Goal: Transaction & Acquisition: Obtain resource

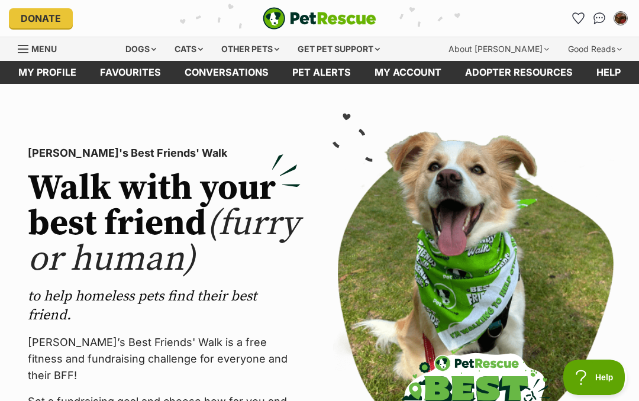
click at [121, 69] on link "Favourites" at bounding box center [130, 72] width 85 height 23
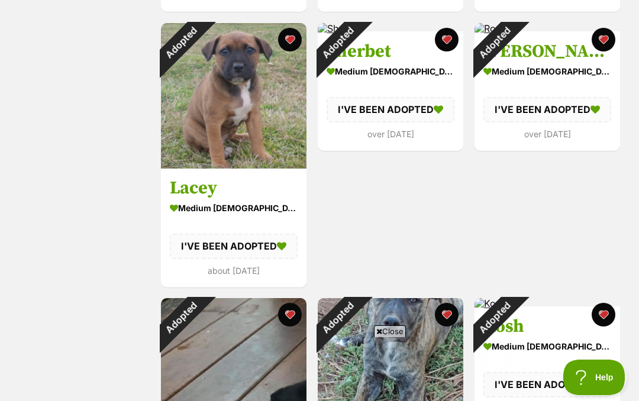
click at [514, 63] on div "Adopted" at bounding box center [494, 43] width 40 height 40
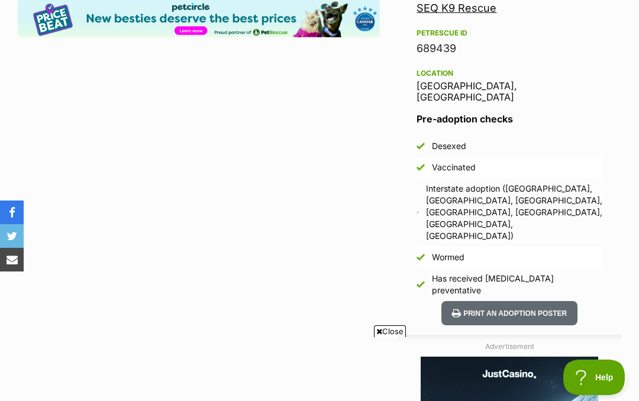
click at [510, 301] on button "Print an adoption poster" at bounding box center [509, 313] width 136 height 24
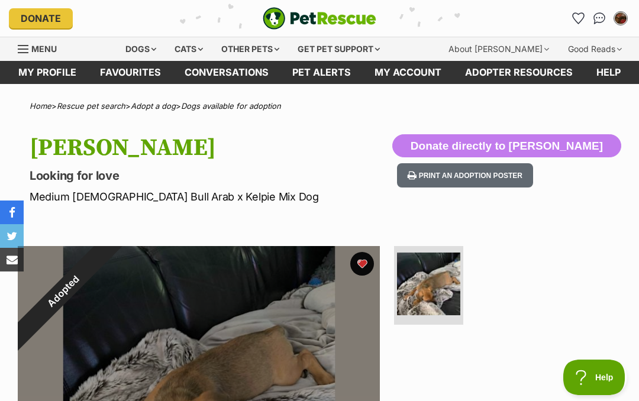
click at [163, 43] on div "Dogs" at bounding box center [140, 49] width 47 height 24
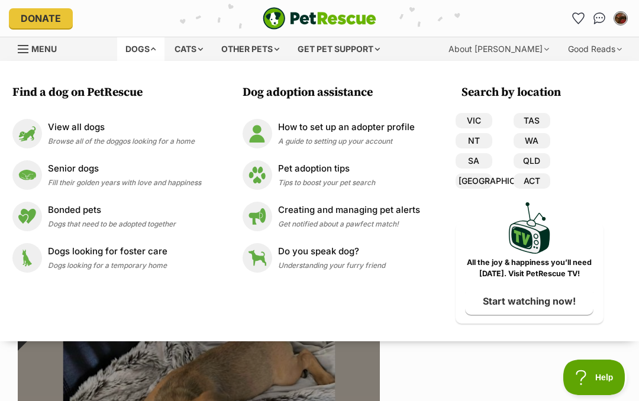
click at [88, 131] on p "View all dogs" at bounding box center [121, 128] width 147 height 14
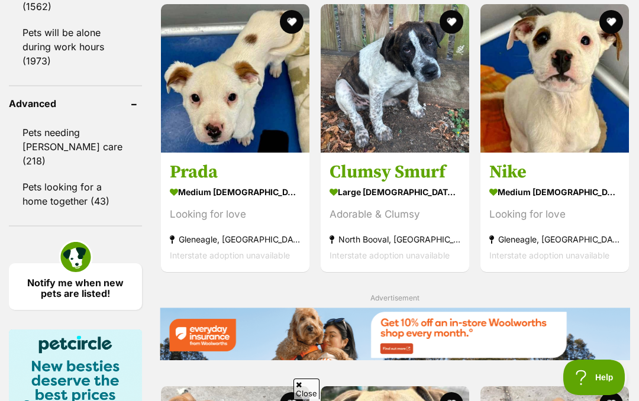
click at [395, 98] on img at bounding box center [395, 78] width 148 height 148
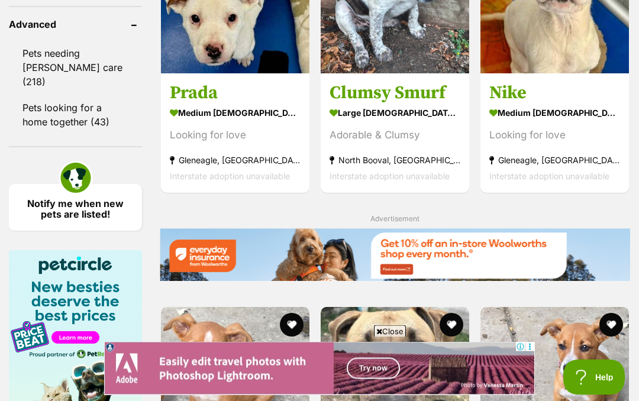
scroll to position [1750, 0]
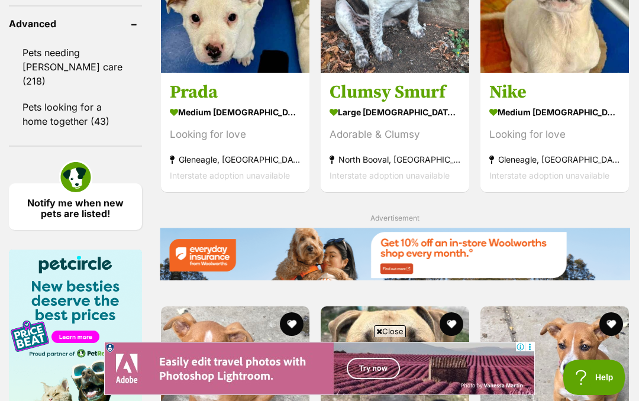
click at [74, 224] on link "Notify me when new pets are listed!" at bounding box center [75, 206] width 133 height 47
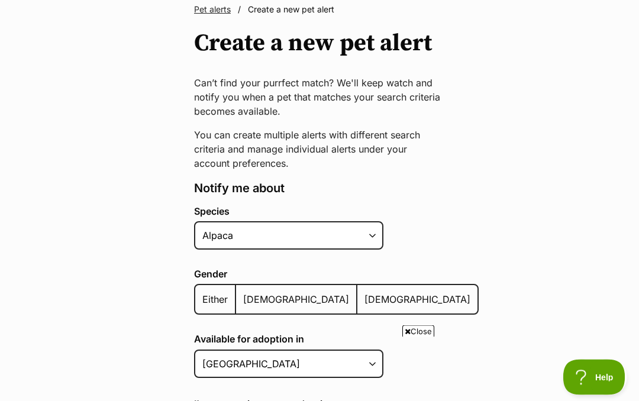
scroll to position [95, 0]
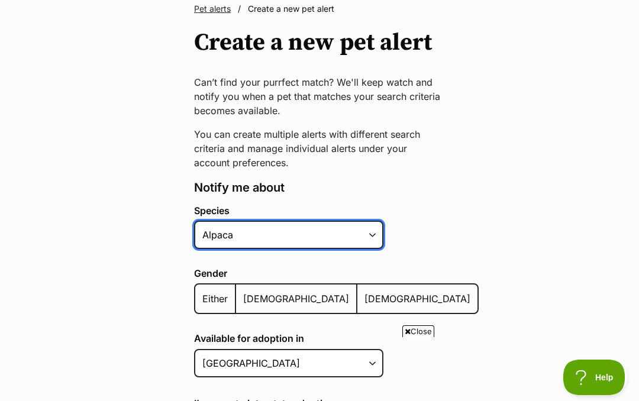
click at [371, 237] on select "Alpaca Bird Cat Chicken Cow Dog Donkey Duck Ferret Fish Goat Goose Guinea Fowl …" at bounding box center [288, 235] width 189 height 28
select select "1"
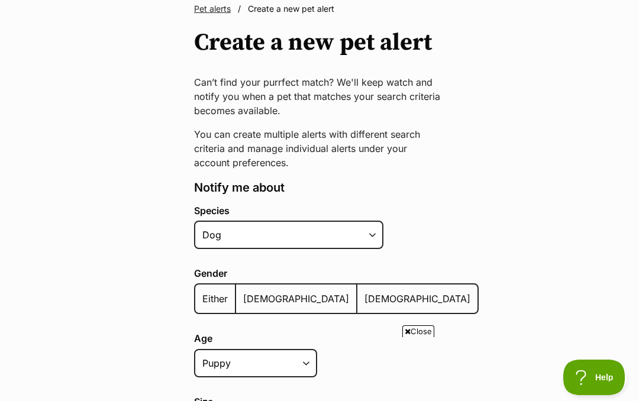
click at [255, 300] on span "[DEMOGRAPHIC_DATA]" at bounding box center [296, 299] width 106 height 12
click at [242, 292] on input "[DEMOGRAPHIC_DATA]" at bounding box center [242, 291] width 0 height 1
radio input "true"
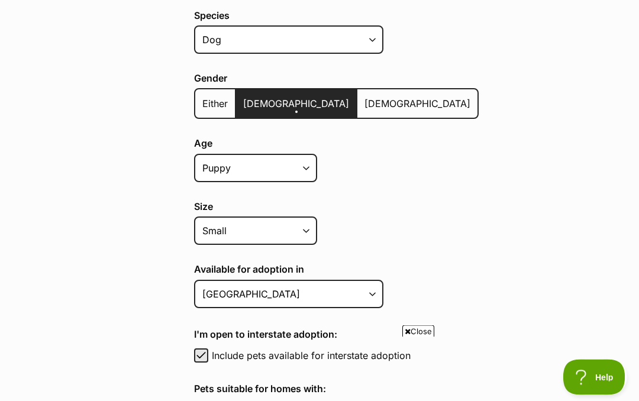
scroll to position [306, 0]
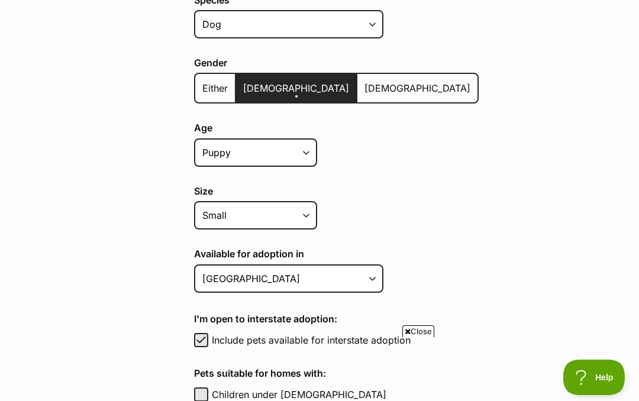
click at [371, 277] on select "Australian Capital Territory New South Wales Northern Territory Queensland Sout…" at bounding box center [288, 278] width 189 height 28
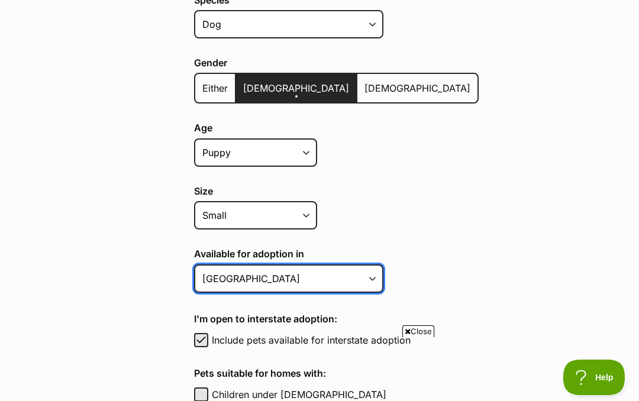
select select "6"
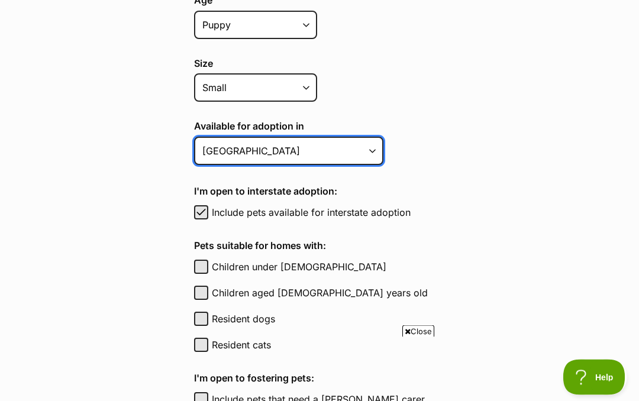
scroll to position [434, 0]
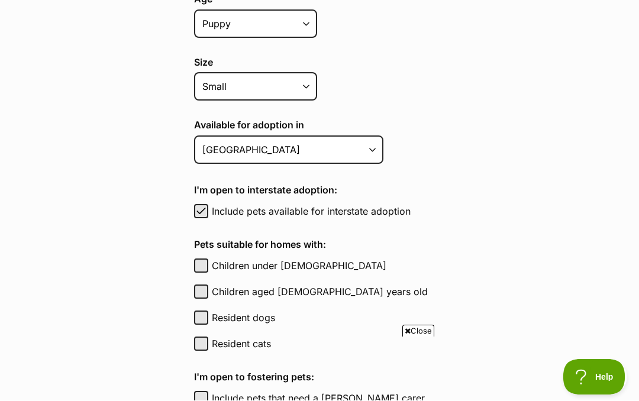
click at [213, 319] on label "Resident dogs" at bounding box center [345, 318] width 267 height 14
click at [208, 319] on button "Resident dogs" at bounding box center [201, 318] width 14 height 14
checkbox input "true"
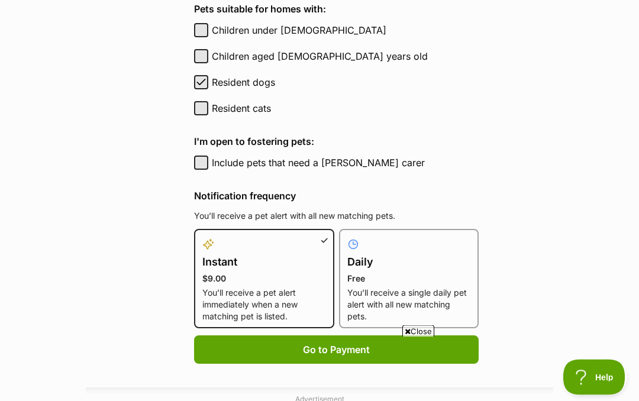
scroll to position [671, 0]
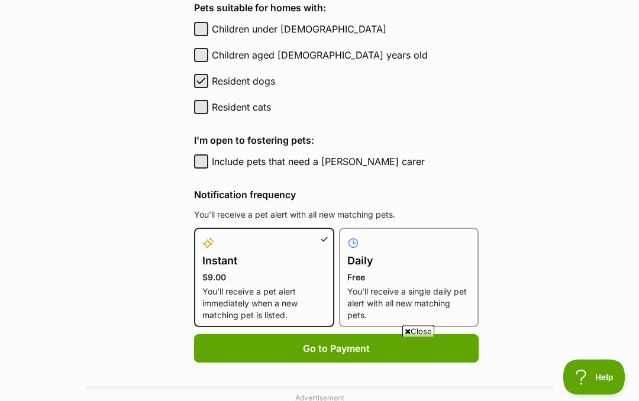
click at [402, 258] on h4 "Daily" at bounding box center [409, 261] width 124 height 17
click at [347, 236] on input "Daily Free You’ll receive a single daily pet alert with all new matching pets." at bounding box center [346, 235] width 1 height 1
radio input "true"
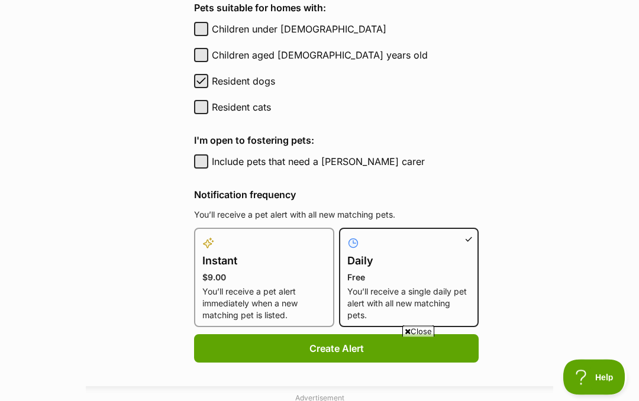
scroll to position [671, 0]
click at [389, 348] on button "Create Alert" at bounding box center [336, 348] width 284 height 28
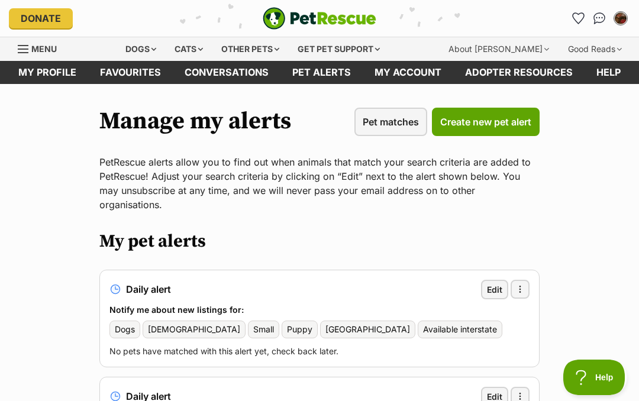
click at [161, 48] on div "Dogs" at bounding box center [140, 49] width 47 height 24
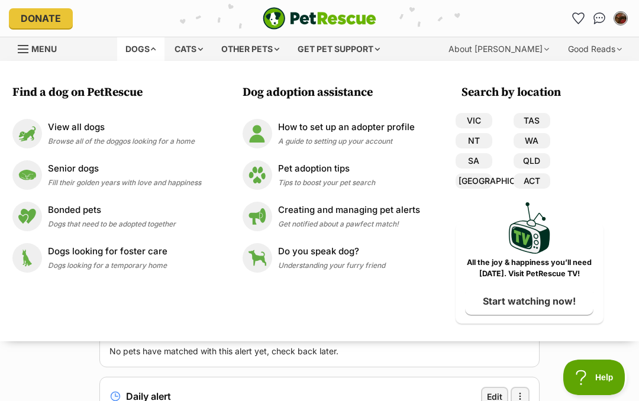
click at [101, 131] on p "View all dogs" at bounding box center [121, 128] width 147 height 14
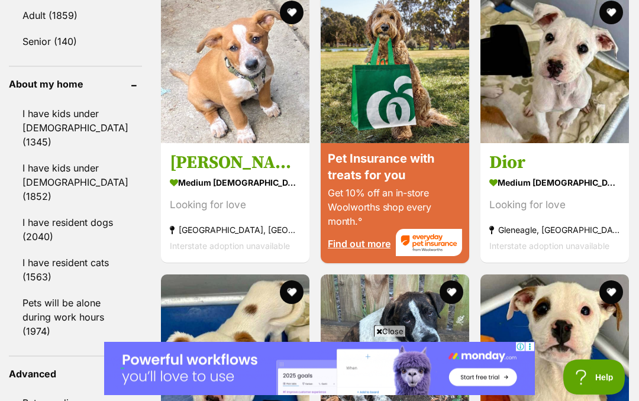
scroll to position [1400, 0]
click at [79, 210] on link "I have resident dogs (2040)" at bounding box center [75, 229] width 133 height 39
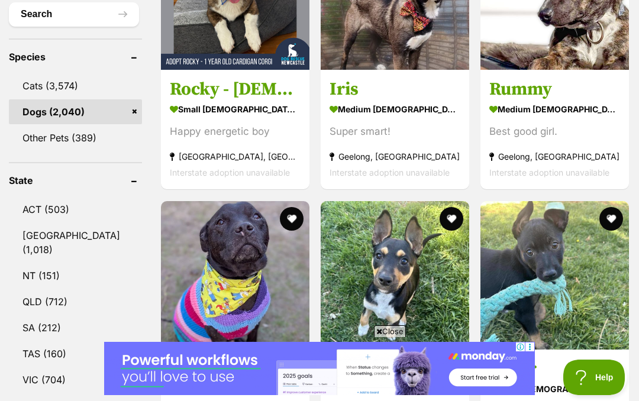
click at [218, 251] on img at bounding box center [235, 275] width 148 height 148
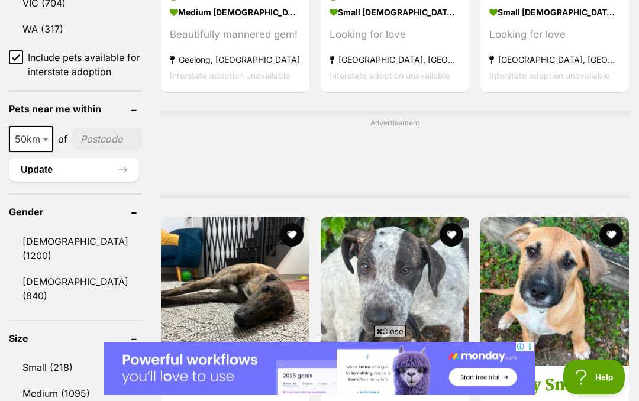
scroll to position [905, 0]
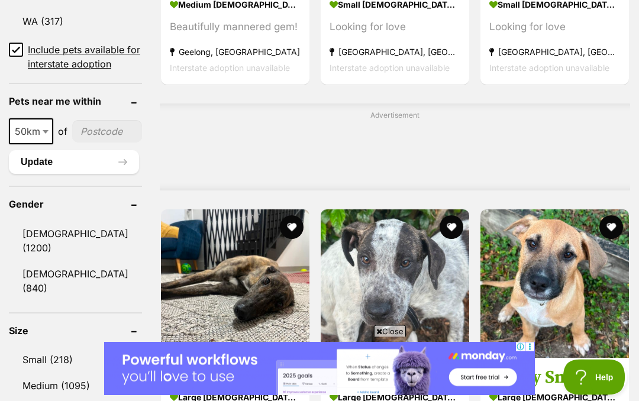
click at [73, 244] on link "[DEMOGRAPHIC_DATA] (1200)" at bounding box center [75, 241] width 133 height 39
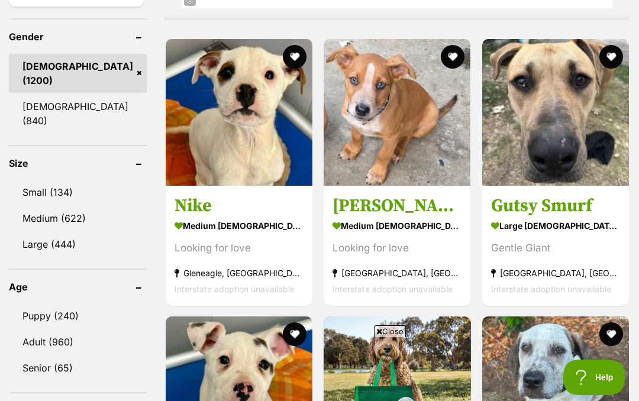
click at [75, 303] on link "Puppy (240)" at bounding box center [78, 315] width 138 height 25
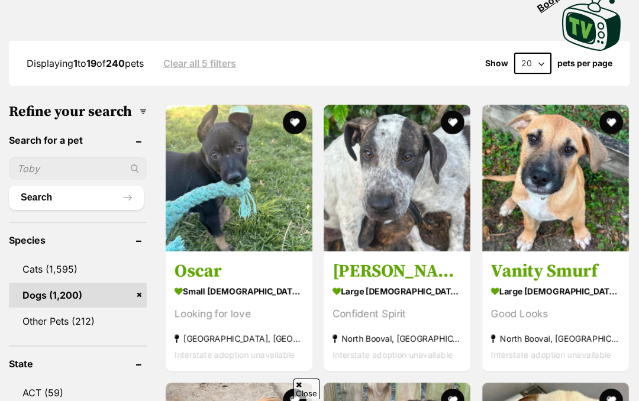
scroll to position [654, 0]
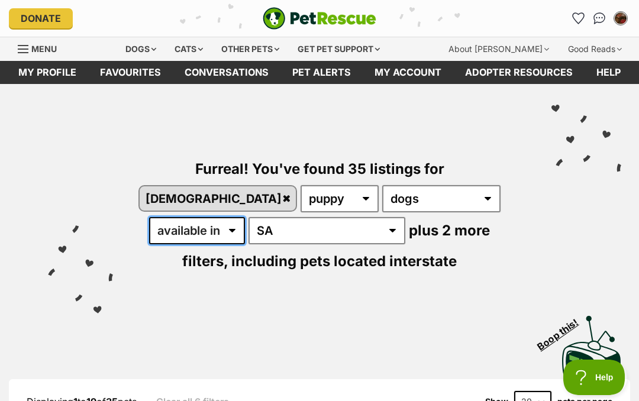
click at [245, 217] on select "available in located in" at bounding box center [197, 230] width 96 height 27
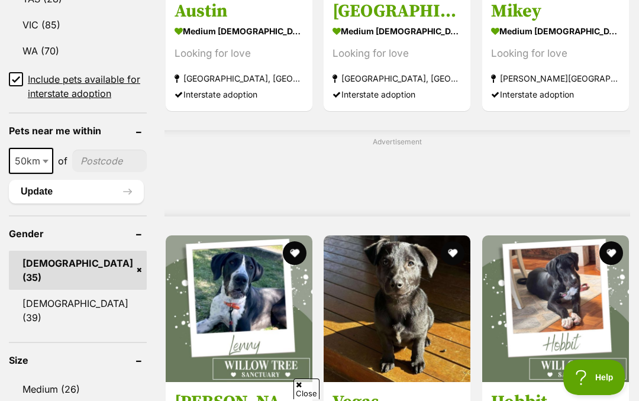
scroll to position [898, 0]
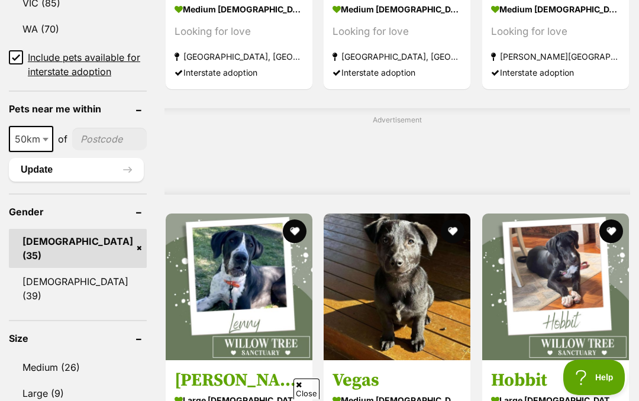
click at [82, 338] on header "Size" at bounding box center [78, 338] width 138 height 11
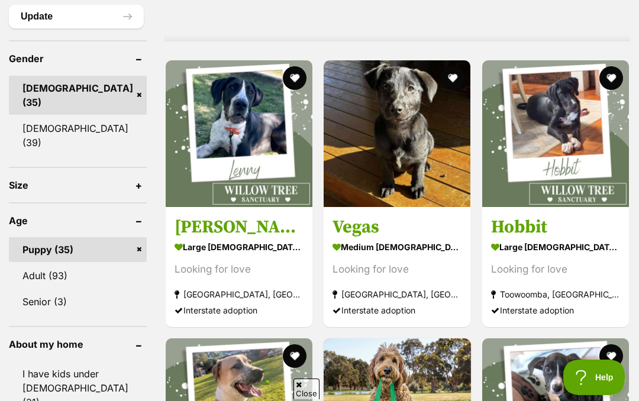
scroll to position [1038, 0]
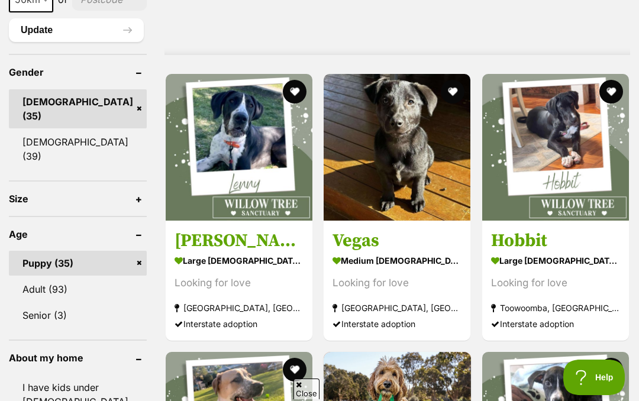
click at [57, 198] on header "Size" at bounding box center [78, 198] width 138 height 11
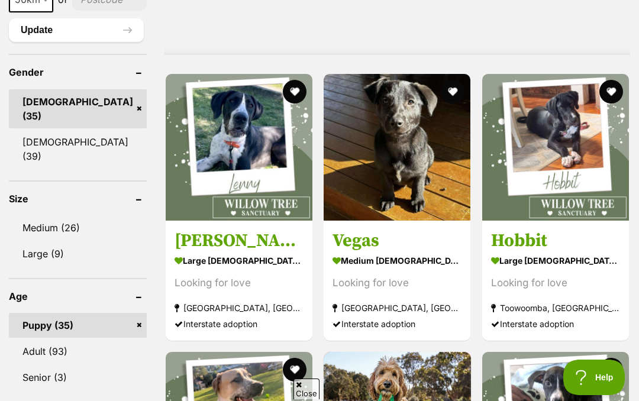
click at [103, 200] on header "Size" at bounding box center [78, 198] width 138 height 11
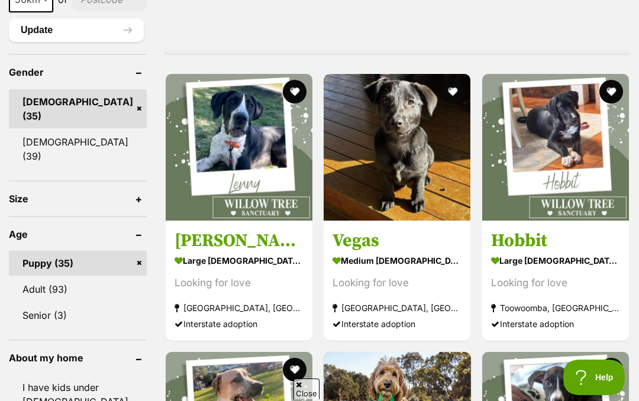
click at [89, 201] on header "Size" at bounding box center [78, 198] width 138 height 11
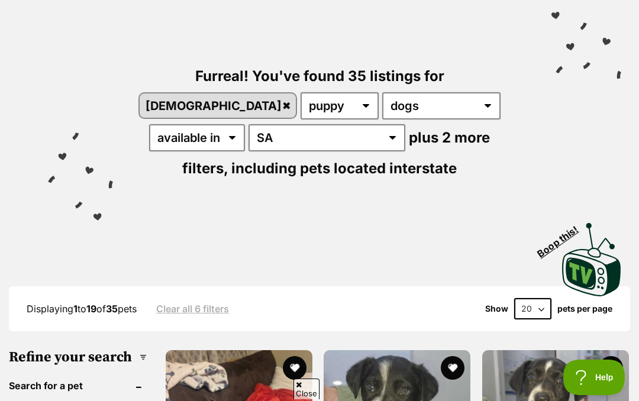
scroll to position [0, 0]
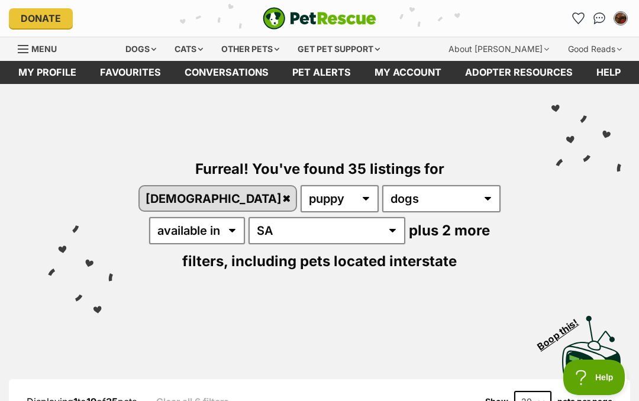
click at [308, 229] on span "plus 2 more filters," at bounding box center [336, 246] width 308 height 48
click at [352, 229] on span "plus 2 more filters," at bounding box center [336, 246] width 308 height 48
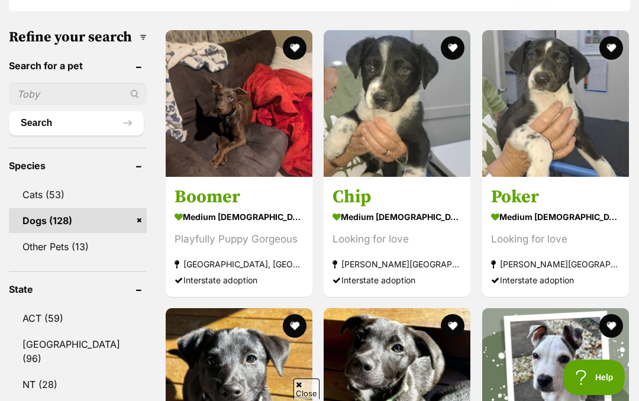
scroll to position [411, 0]
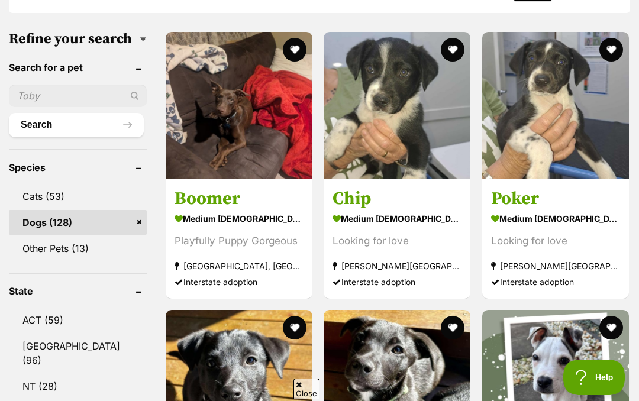
click at [544, 88] on img at bounding box center [555, 105] width 147 height 147
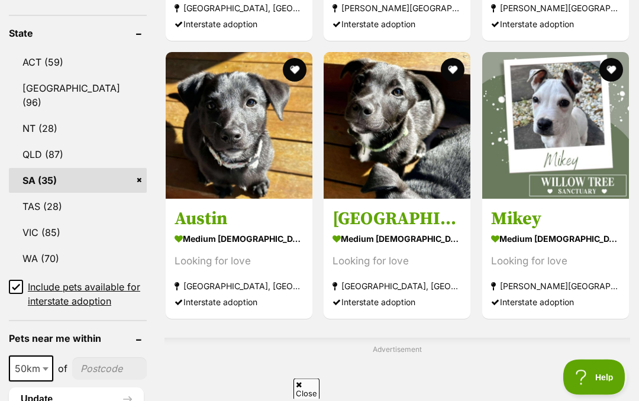
scroll to position [669, 0]
click at [393, 159] on img at bounding box center [397, 125] width 147 height 147
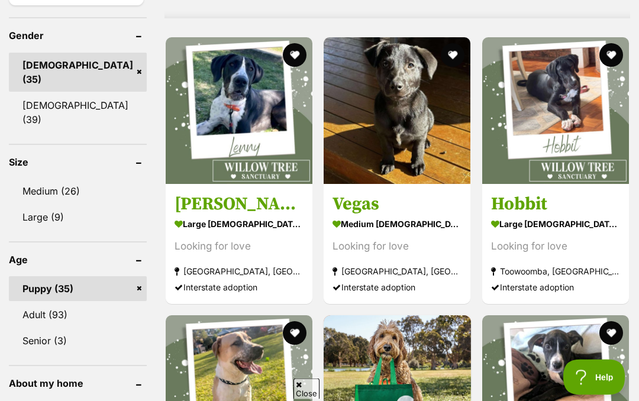
scroll to position [1073, 0]
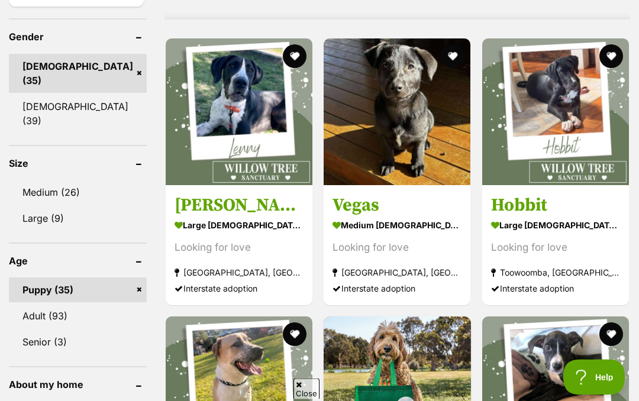
click at [395, 154] on img at bounding box center [397, 112] width 147 height 147
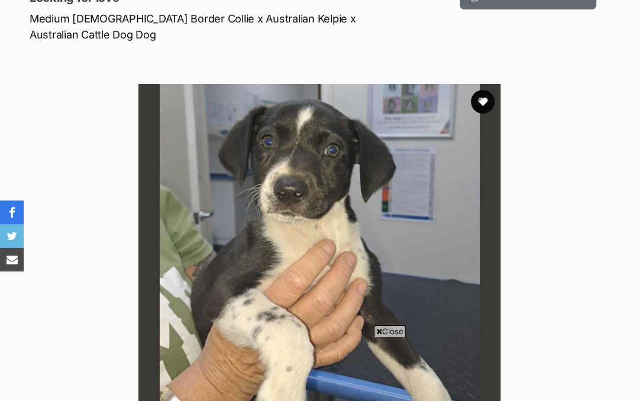
scroll to position [574, 0]
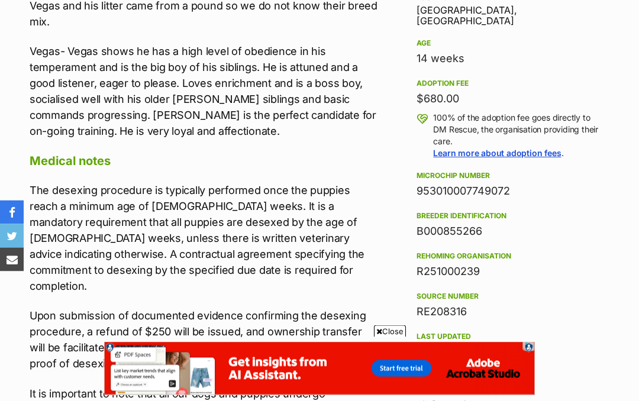
scroll to position [884, 0]
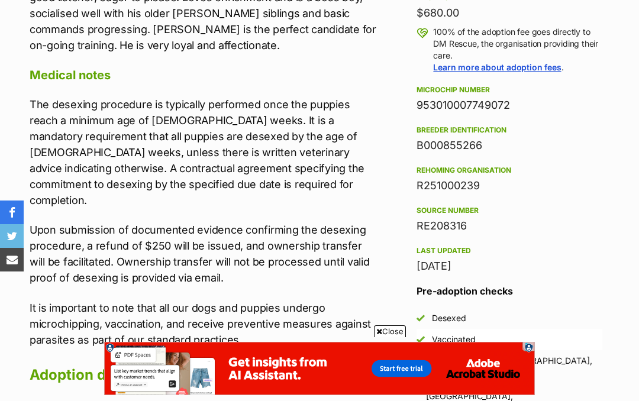
click at [548, 355] on div "Interstate adoption ([GEOGRAPHIC_DATA], [GEOGRAPHIC_DATA], [GEOGRAPHIC_DATA], […" at bounding box center [514, 390] width 176 height 71
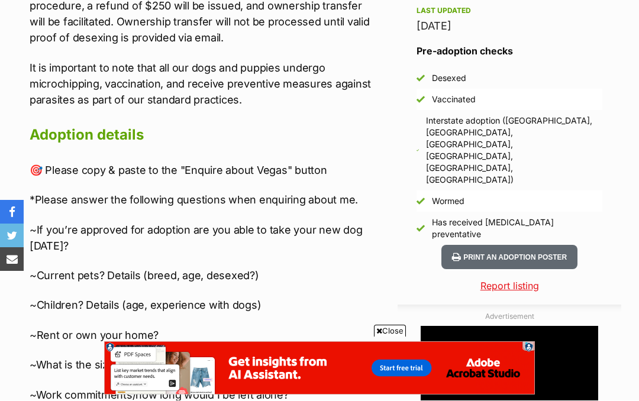
scroll to position [0, 0]
click at [541, 245] on button "Print an adoption poster" at bounding box center [509, 257] width 136 height 24
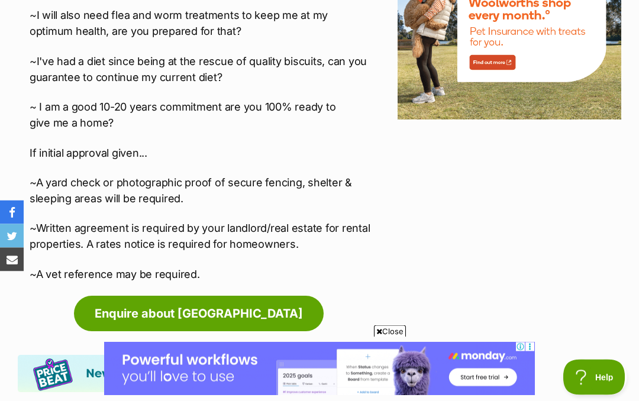
scroll to position [1703, 0]
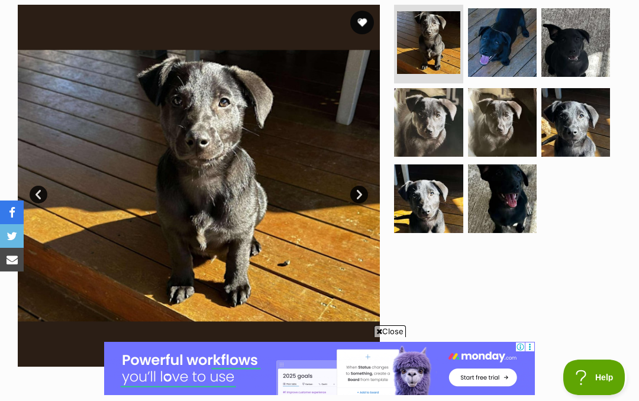
scroll to position [215, 0]
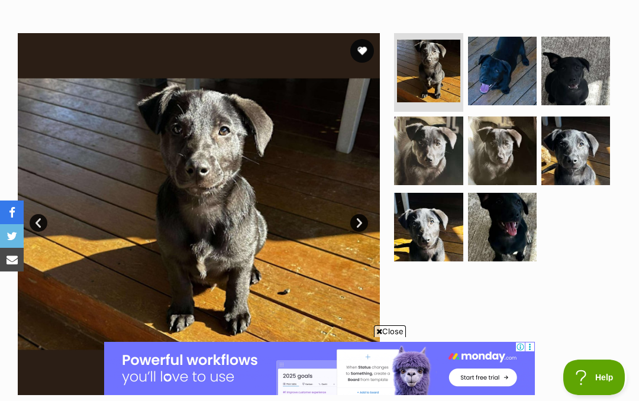
click at [583, 157] on img at bounding box center [575, 151] width 69 height 69
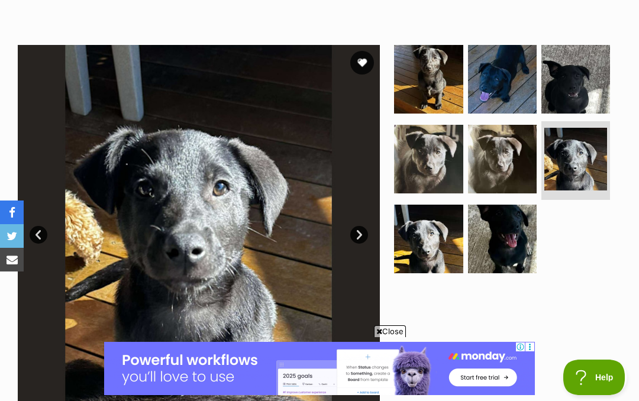
scroll to position [0, 0]
click at [428, 235] on img at bounding box center [428, 239] width 69 height 69
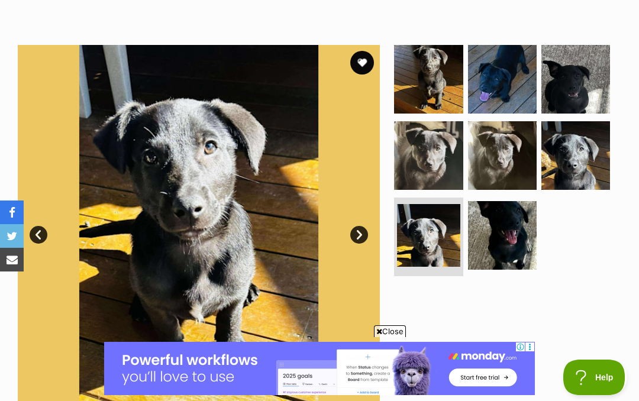
click at [428, 156] on img at bounding box center [428, 155] width 69 height 69
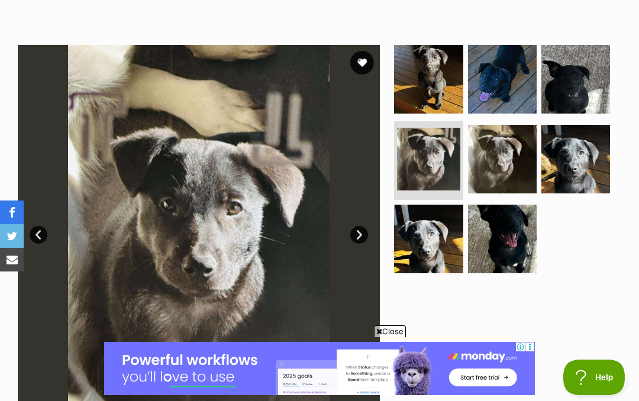
click at [504, 168] on img at bounding box center [502, 159] width 69 height 69
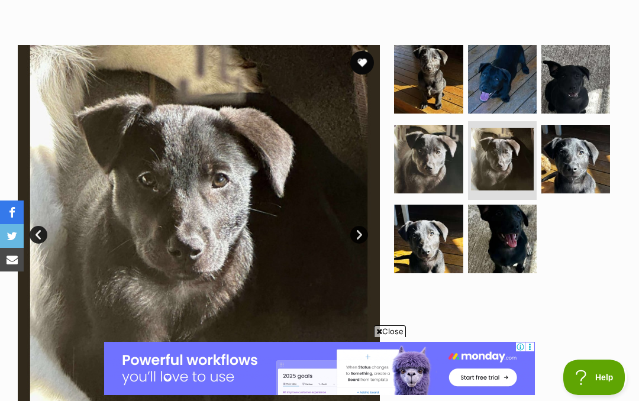
click at [365, 57] on button "favourite" at bounding box center [362, 63] width 24 height 24
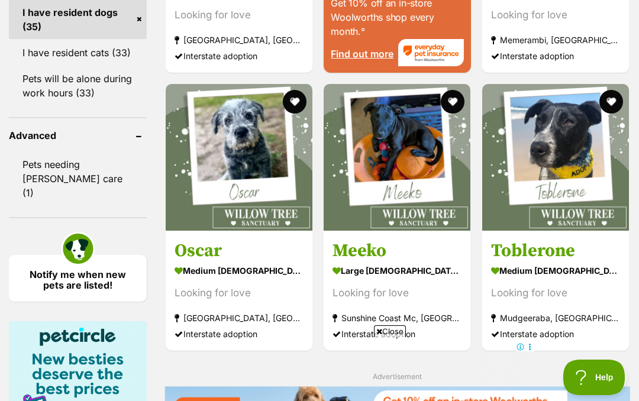
click at [211, 201] on img at bounding box center [239, 157] width 147 height 147
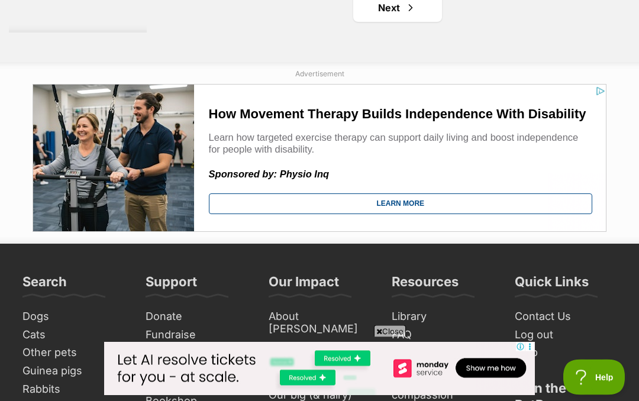
scroll to position [2724, 0]
click at [379, 22] on link "Next" at bounding box center [397, 7] width 89 height 28
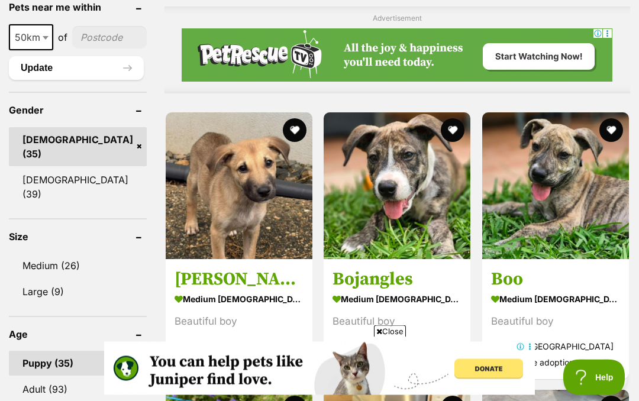
scroll to position [1002, 0]
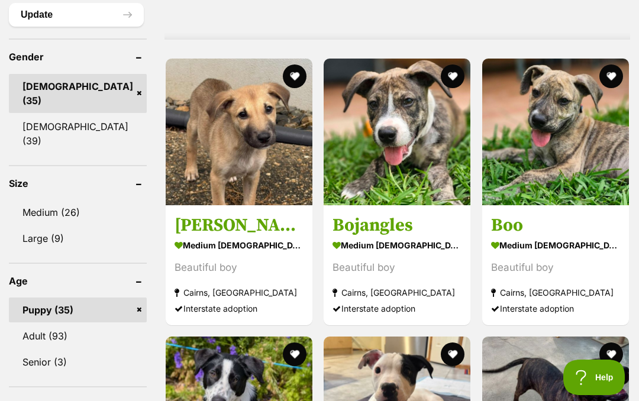
click at [209, 157] on img at bounding box center [239, 132] width 147 height 147
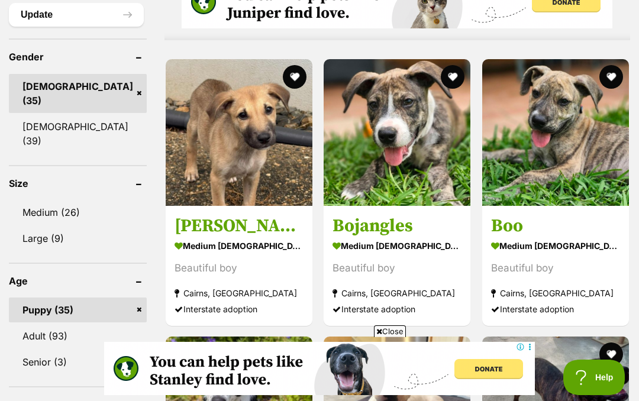
click at [552, 166] on img at bounding box center [555, 132] width 147 height 147
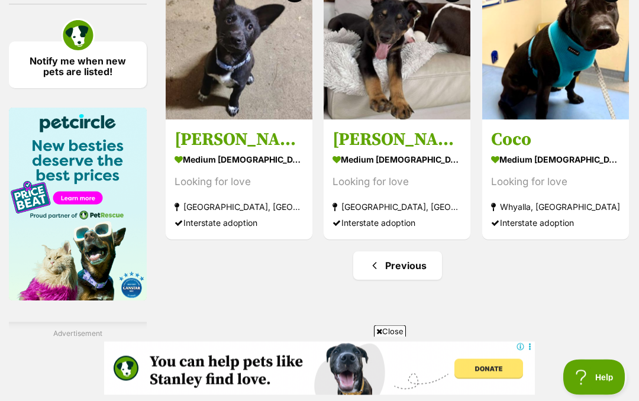
scroll to position [1797, 0]
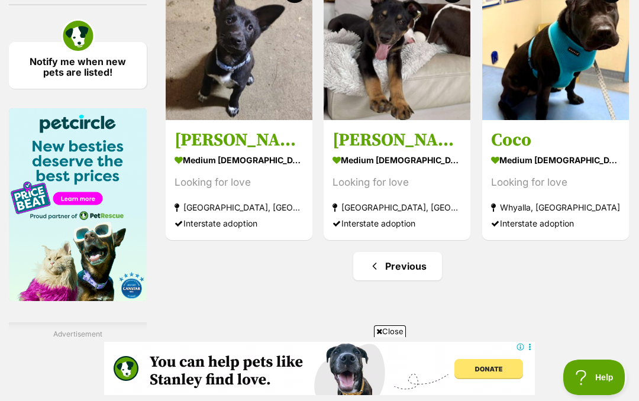
click at [567, 120] on img at bounding box center [555, 46] width 147 height 147
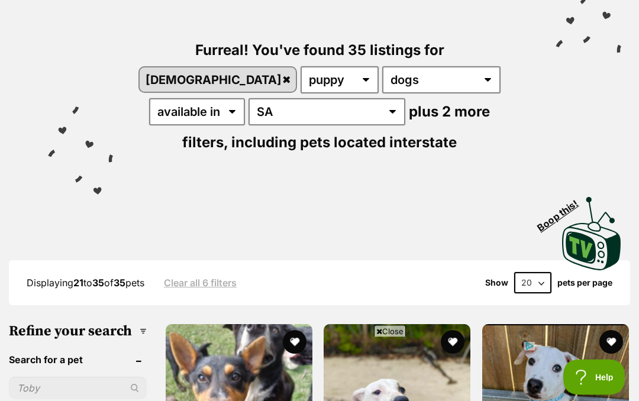
scroll to position [0, 0]
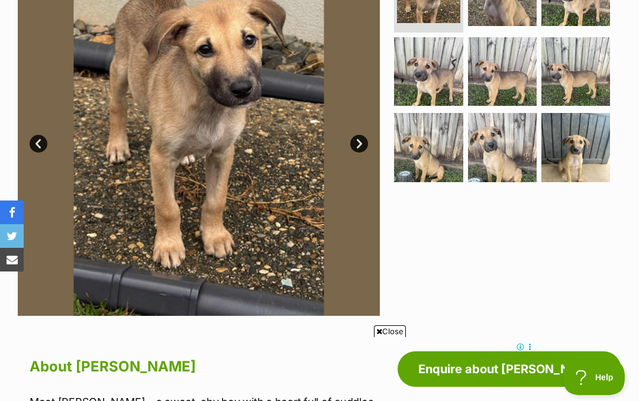
scroll to position [289, 0]
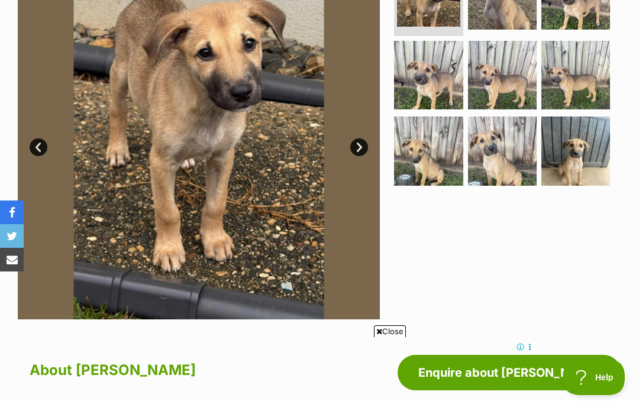
click at [590, 147] on img at bounding box center [575, 151] width 69 height 69
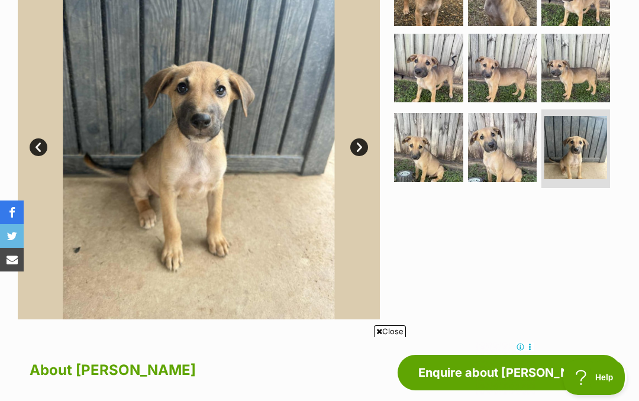
click at [503, 148] on img at bounding box center [502, 147] width 69 height 69
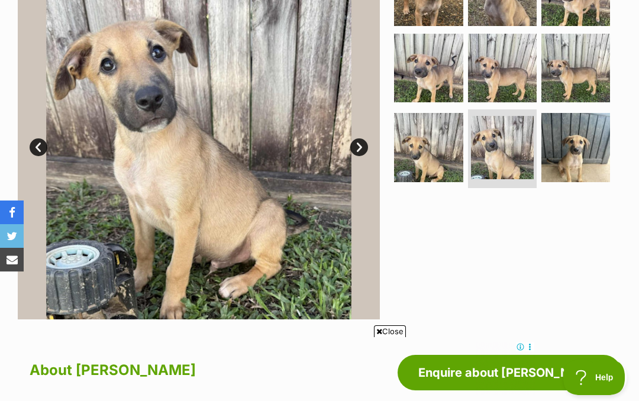
click at [443, 68] on img at bounding box center [428, 68] width 69 height 69
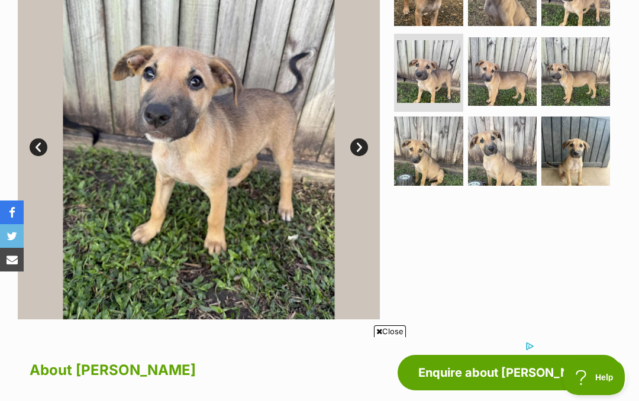
scroll to position [0, 0]
click at [507, 72] on img at bounding box center [502, 71] width 69 height 69
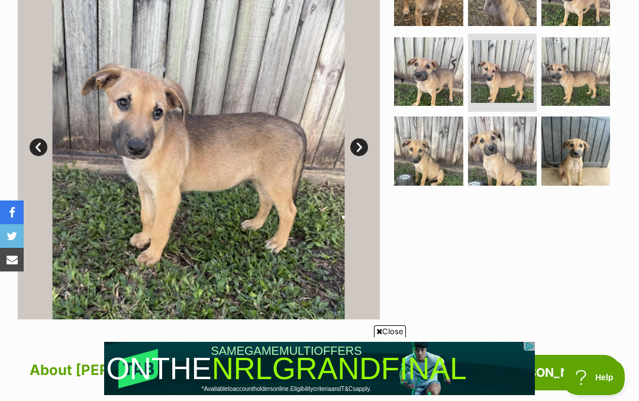
click at [577, 72] on img at bounding box center [575, 71] width 69 height 69
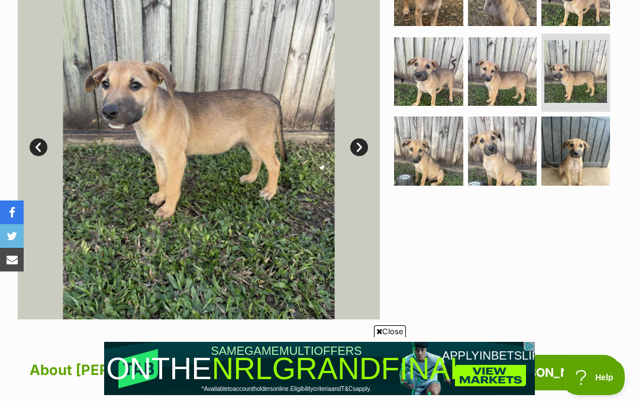
click at [503, 153] on img at bounding box center [502, 151] width 69 height 69
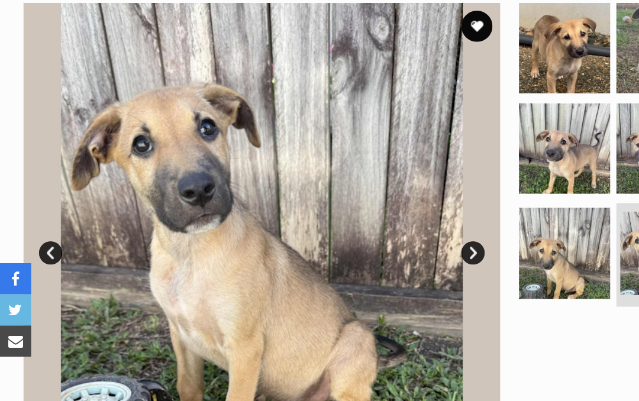
click at [365, 18] on button "favourite" at bounding box center [362, 21] width 24 height 24
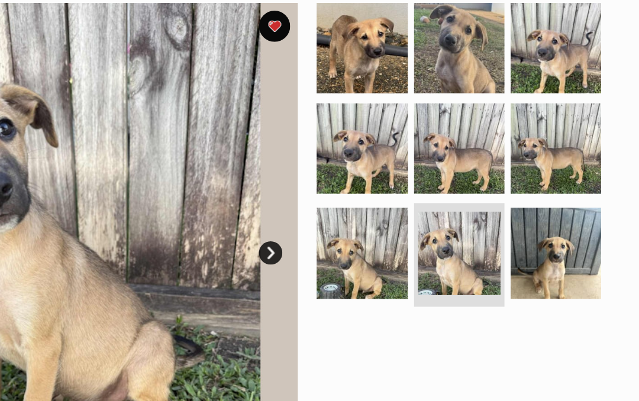
click at [468, 30] on img at bounding box center [502, 37] width 69 height 69
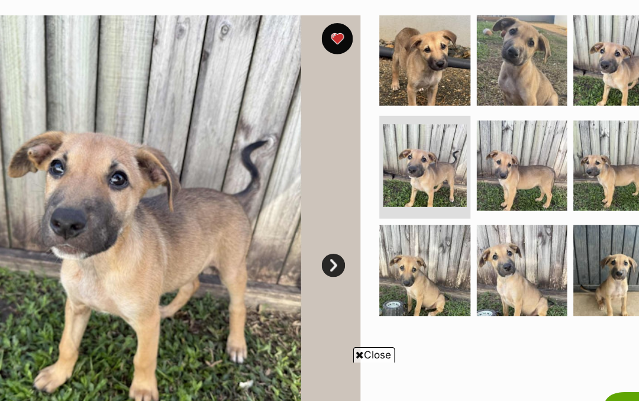
scroll to position [183, 0]
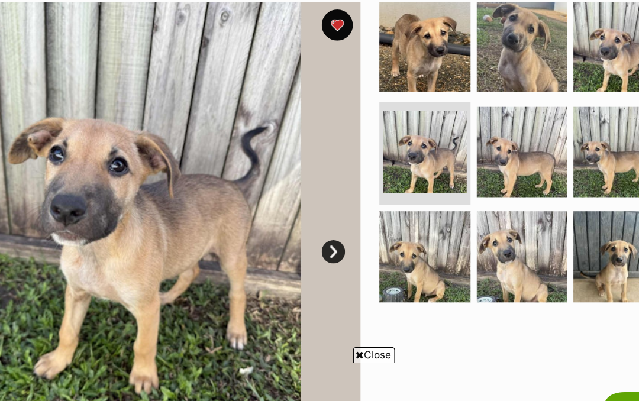
click at [350, 244] on link "Next" at bounding box center [359, 253] width 18 height 18
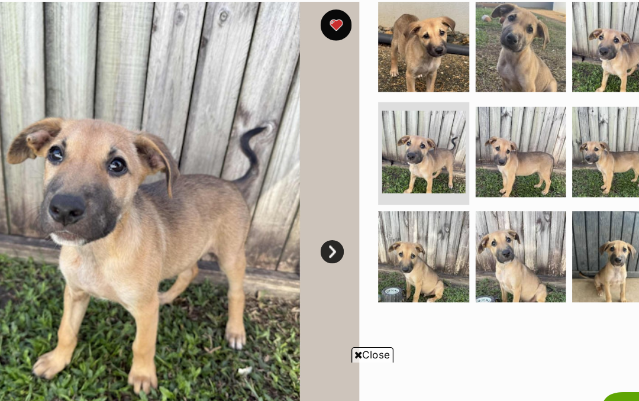
click at [350, 244] on link "Next" at bounding box center [359, 253] width 18 height 18
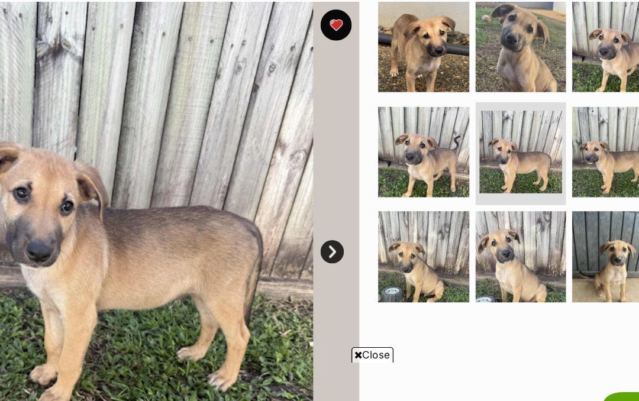
click at [350, 244] on link "Next" at bounding box center [359, 253] width 18 height 18
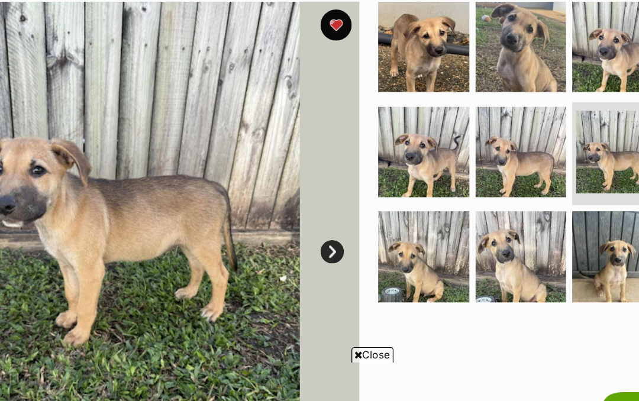
click at [350, 244] on link "Next" at bounding box center [359, 253] width 18 height 18
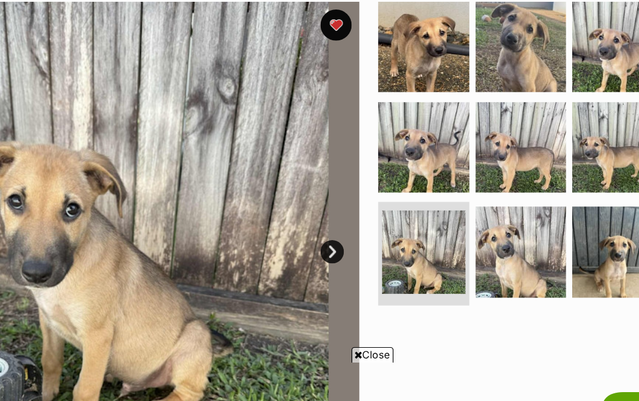
click at [350, 244] on link "Next" at bounding box center [359, 253] width 18 height 18
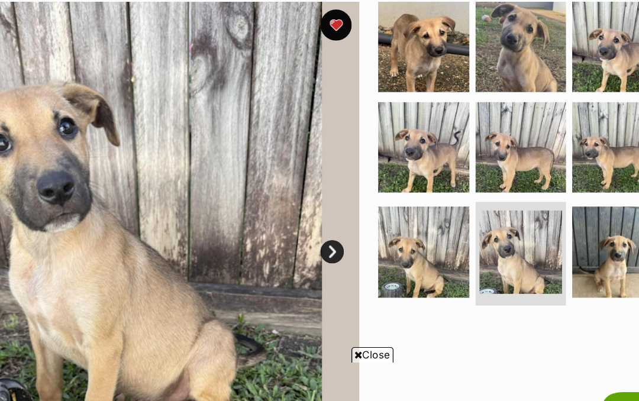
scroll to position [0, 0]
click at [350, 244] on link "Next" at bounding box center [359, 253] width 18 height 18
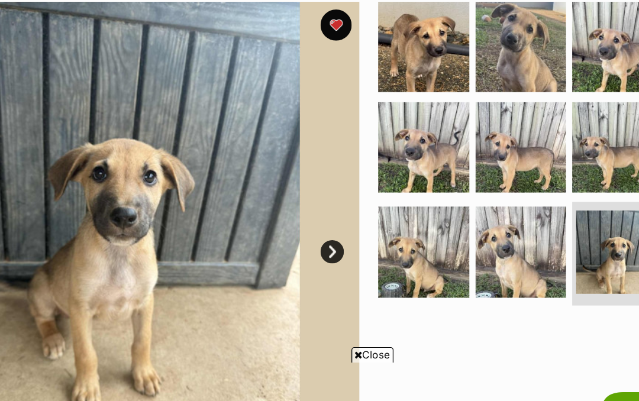
click at [350, 244] on link "Next" at bounding box center [359, 253] width 18 height 18
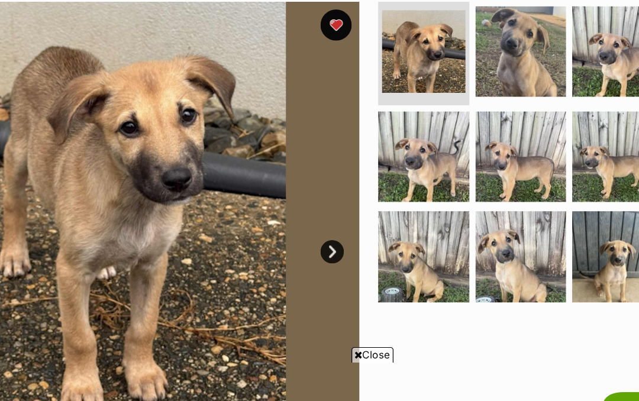
click at [350, 244] on link "Next" at bounding box center [359, 253] width 18 height 18
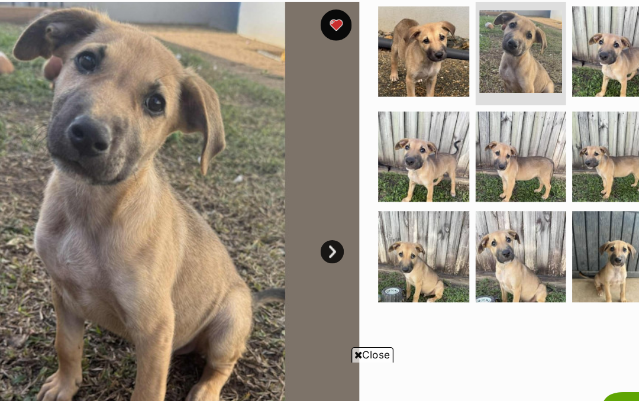
click at [394, 222] on img at bounding box center [428, 256] width 69 height 69
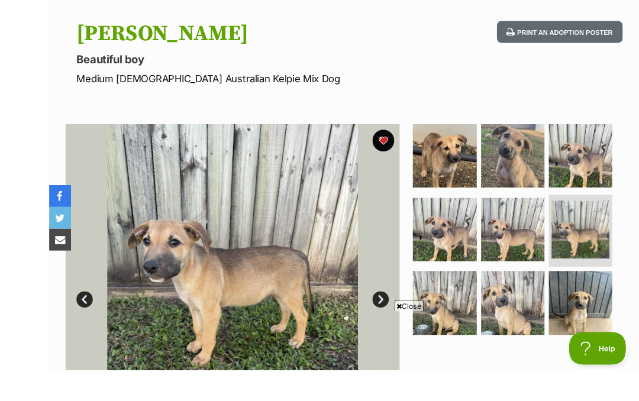
scroll to position [185, 0]
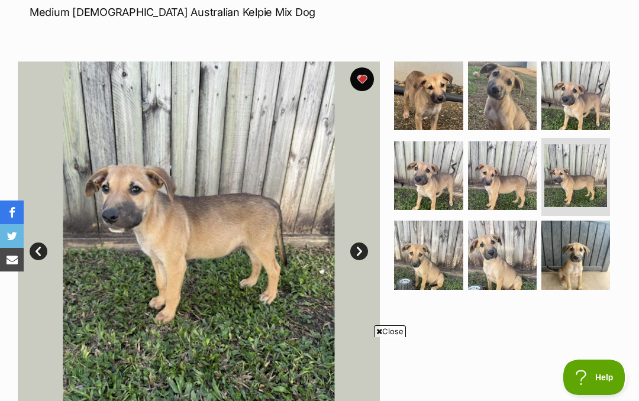
click at [427, 248] on img at bounding box center [428, 255] width 69 height 69
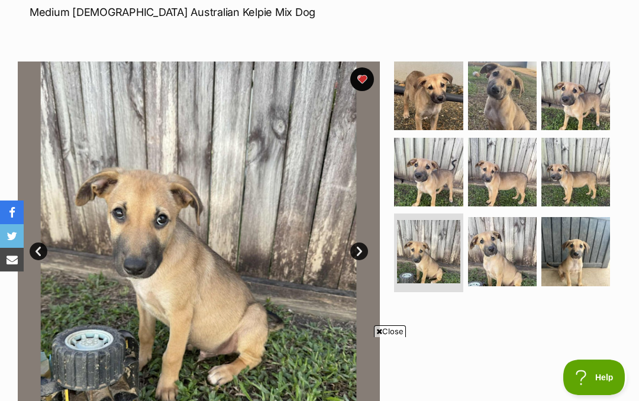
click at [499, 245] on img at bounding box center [502, 251] width 69 height 69
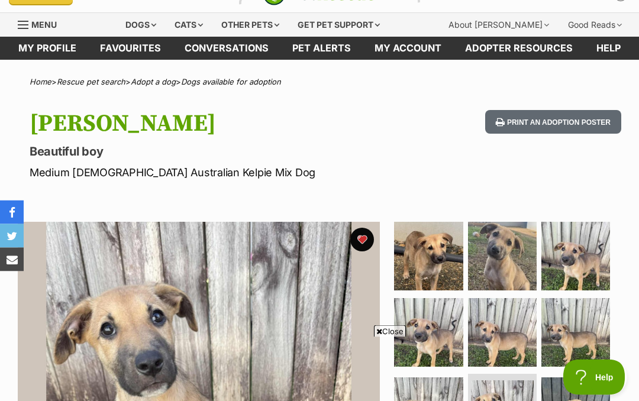
scroll to position [0, 0]
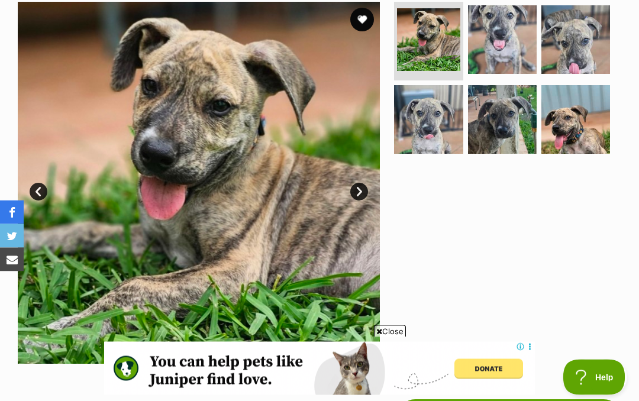
scroll to position [244, 0]
click at [507, 125] on img at bounding box center [502, 119] width 69 height 69
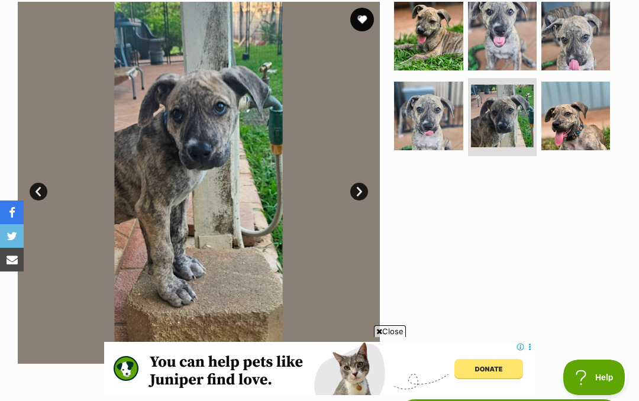
click at [581, 117] on img at bounding box center [575, 116] width 69 height 69
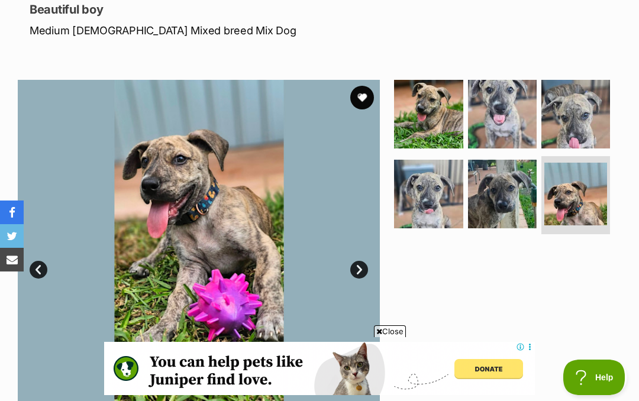
click at [575, 114] on img at bounding box center [575, 114] width 69 height 69
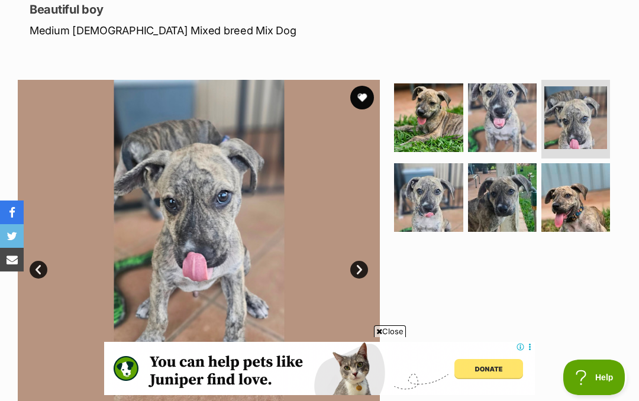
click at [509, 111] on img at bounding box center [502, 117] width 69 height 69
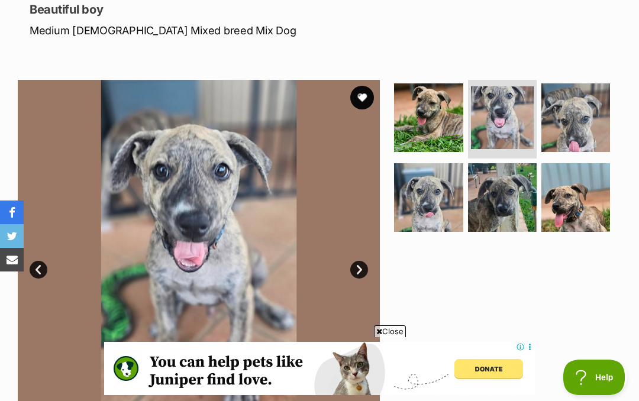
click at [433, 120] on img at bounding box center [428, 117] width 69 height 69
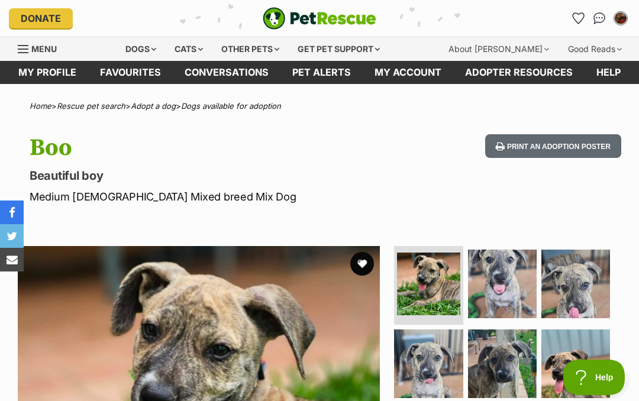
click at [354, 262] on button "favourite" at bounding box center [362, 264] width 24 height 24
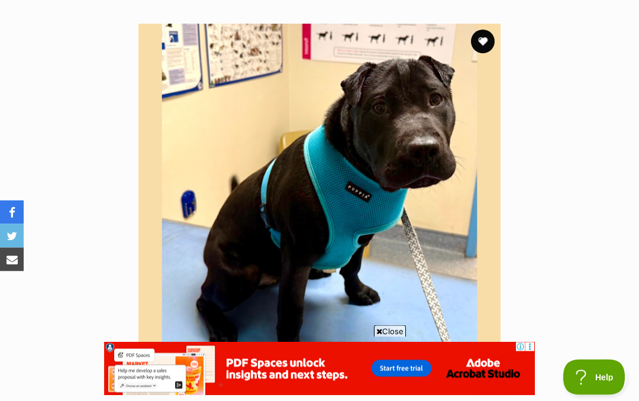
click at [418, 154] on img at bounding box center [319, 205] width 362 height 362
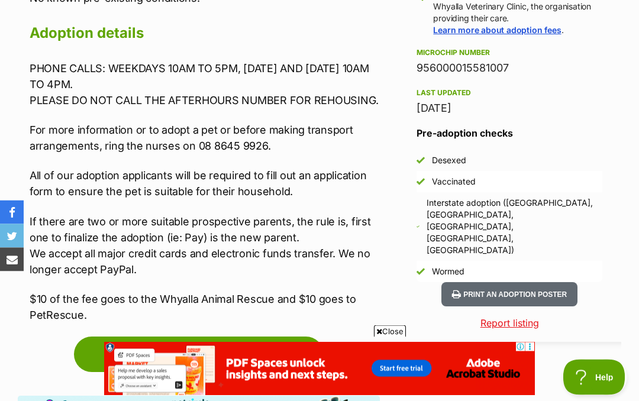
click at [538, 283] on button "Print an adoption poster" at bounding box center [509, 295] width 136 height 24
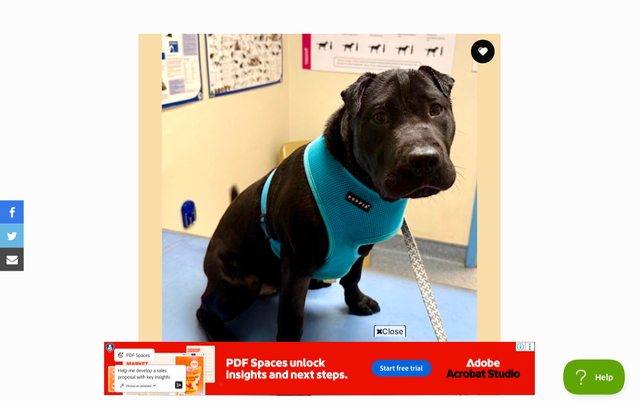
scroll to position [212, 0]
